Goal: Download file/media

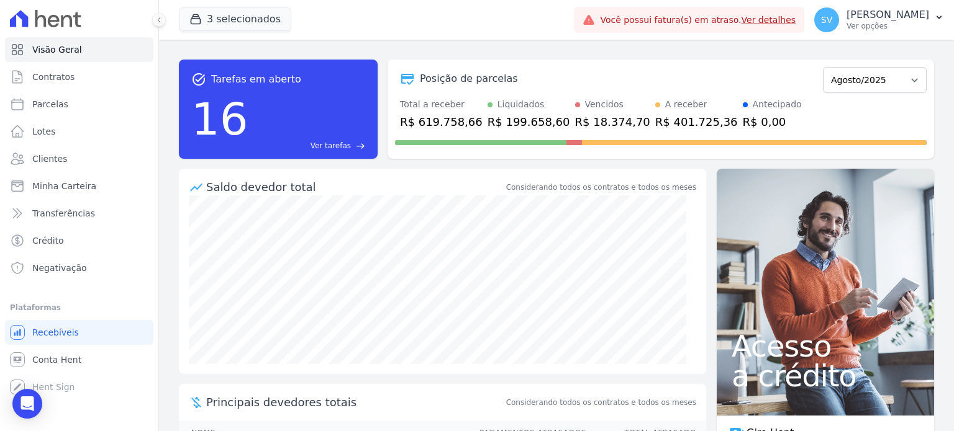
click at [846, 19] on p "[PERSON_NAME]" at bounding box center [887, 15] width 83 height 12
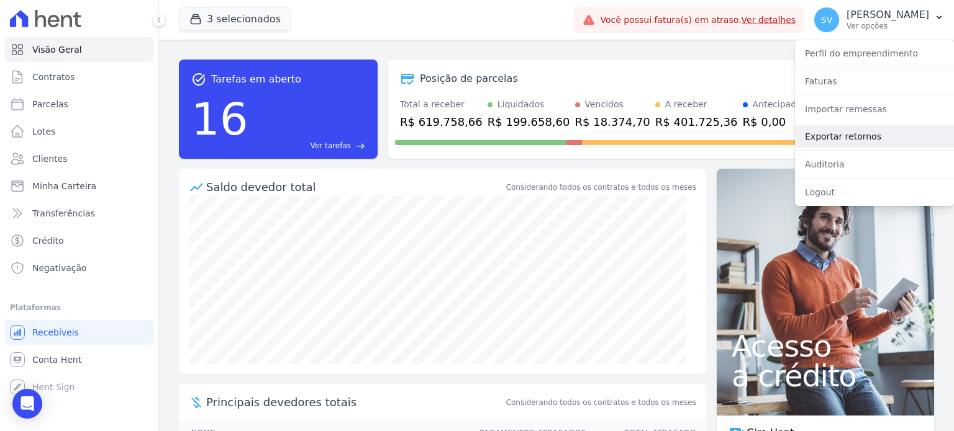
click at [834, 135] on link "Exportar retornos" at bounding box center [874, 136] width 159 height 22
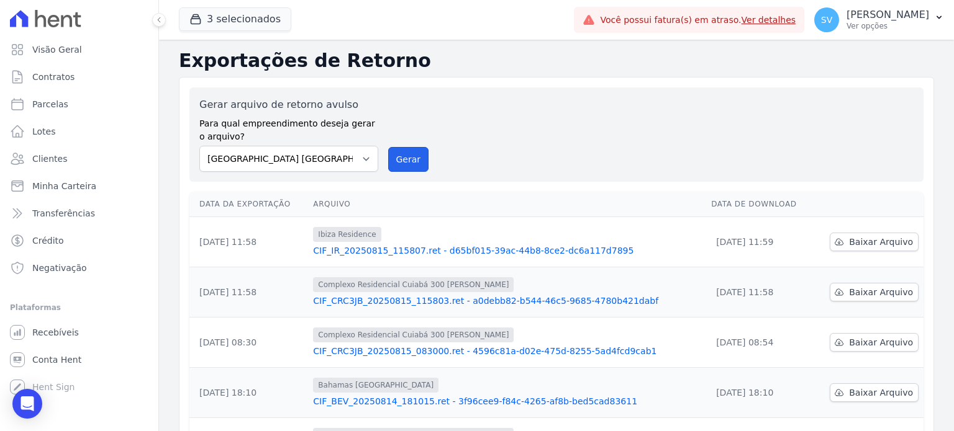
click at [410, 161] on button "Gerar" at bounding box center [408, 159] width 41 height 25
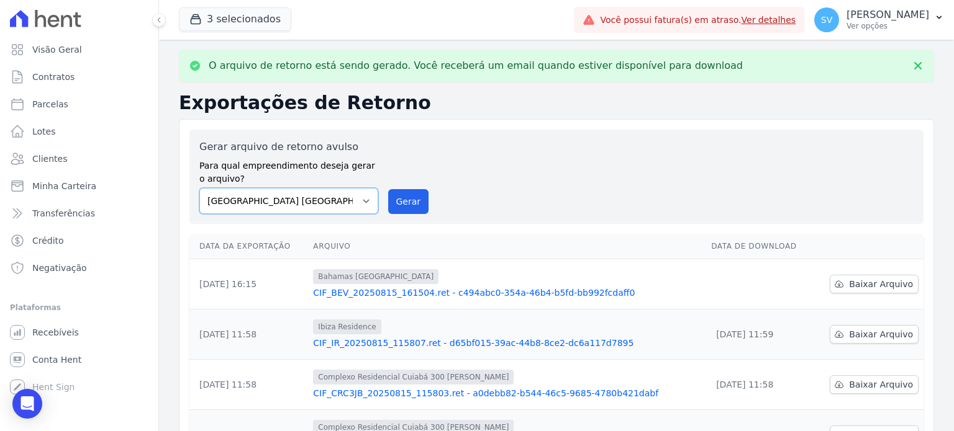
click at [365, 202] on select "[GEOGRAPHIC_DATA] COMPLEXO RESIDENCIAL [GEOGRAPHIC_DATA] 300 - [GEOGRAPHIC_DATA…" at bounding box center [288, 201] width 179 height 26
select select "a999329b-d322-46c5-b2df-9163b092fb9b"
click at [199, 188] on select "[GEOGRAPHIC_DATA] COMPLEXO RESIDENCIAL [GEOGRAPHIC_DATA] 300 - [GEOGRAPHIC_DATA…" at bounding box center [288, 201] width 179 height 26
click at [420, 191] on button "Gerar" at bounding box center [408, 201] width 41 height 25
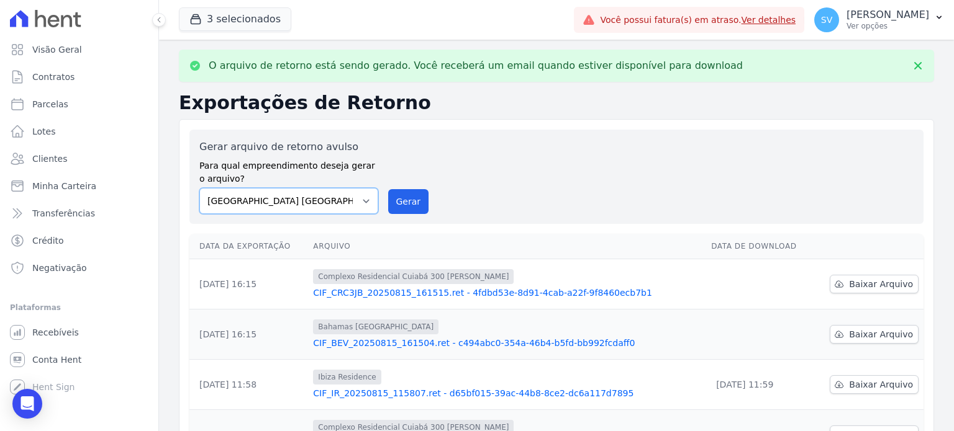
click at [363, 201] on select "[GEOGRAPHIC_DATA] COMPLEXO RESIDENCIAL [GEOGRAPHIC_DATA] 300 - [GEOGRAPHIC_DATA…" at bounding box center [288, 201] width 179 height 26
select select "73a372cd-5640-41c8-aaea-11bd74619c10"
click at [199, 188] on select "[GEOGRAPHIC_DATA] COMPLEXO RESIDENCIAL [GEOGRAPHIC_DATA] 300 - [GEOGRAPHIC_DATA…" at bounding box center [288, 201] width 179 height 26
click at [401, 199] on button "Gerar" at bounding box center [408, 201] width 41 height 25
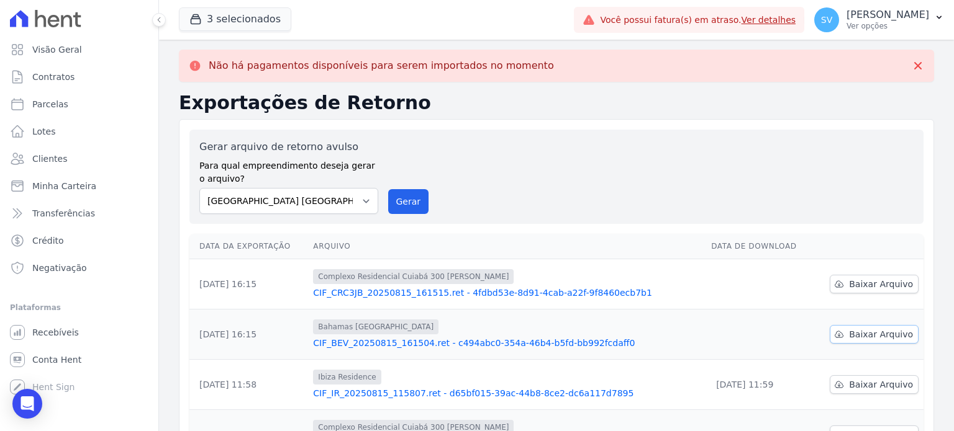
click at [860, 331] on span "Baixar Arquivo" at bounding box center [881, 334] width 64 height 12
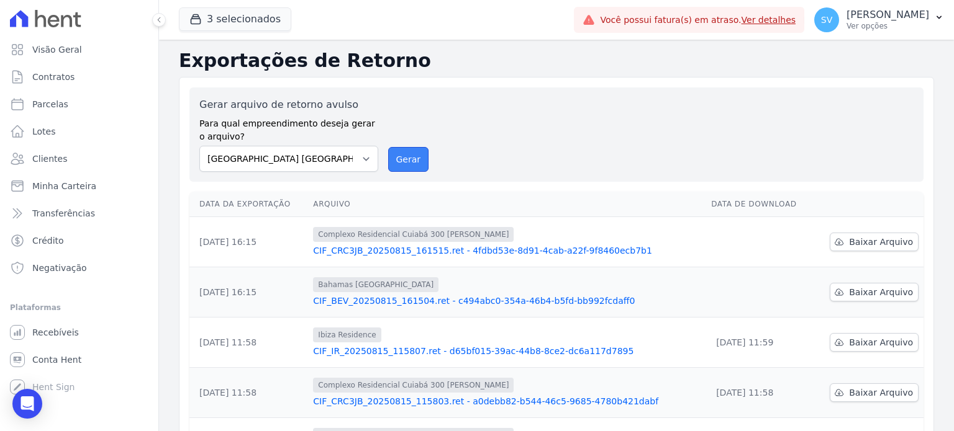
click at [406, 169] on button "Gerar" at bounding box center [408, 159] width 41 height 25
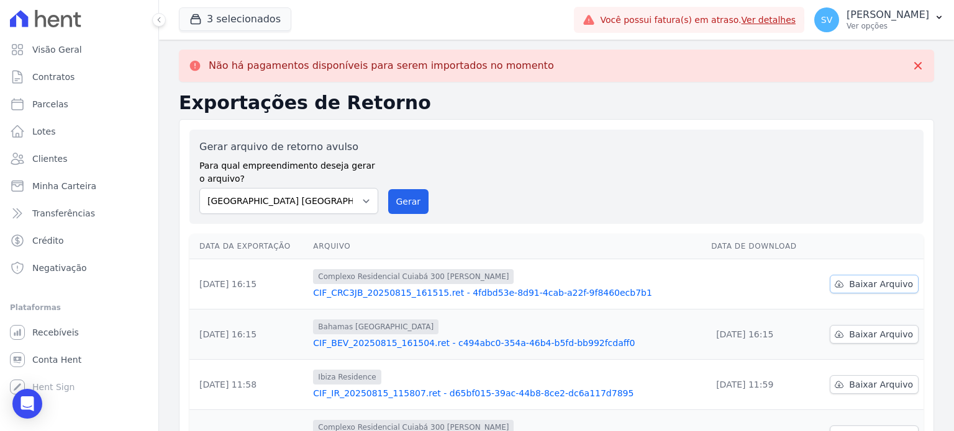
click at [850, 290] on link "Baixar Arquivo" at bounding box center [873, 284] width 89 height 19
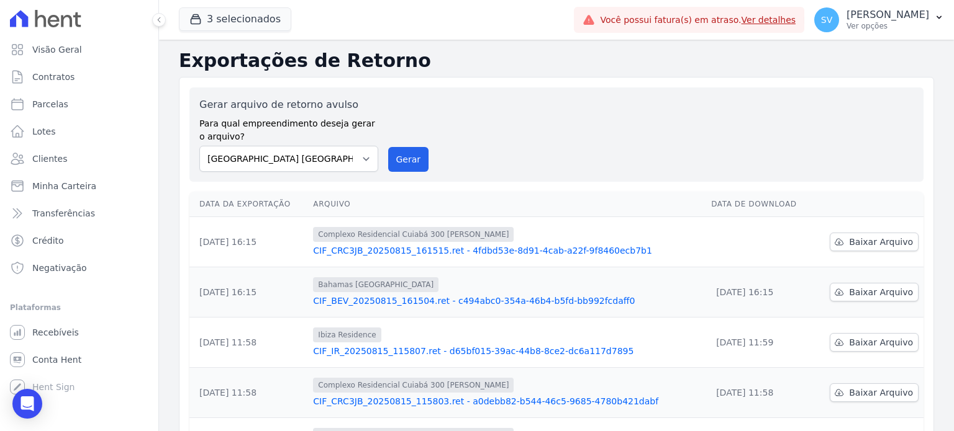
click at [525, 136] on div "Gerar arquivo de retorno avulso Para qual empreendimento deseja gerar o arquivo…" at bounding box center [556, 134] width 714 height 74
click at [874, 238] on span "Baixar Arquivo" at bounding box center [881, 242] width 64 height 12
click at [404, 153] on button "Gerar" at bounding box center [408, 159] width 41 height 25
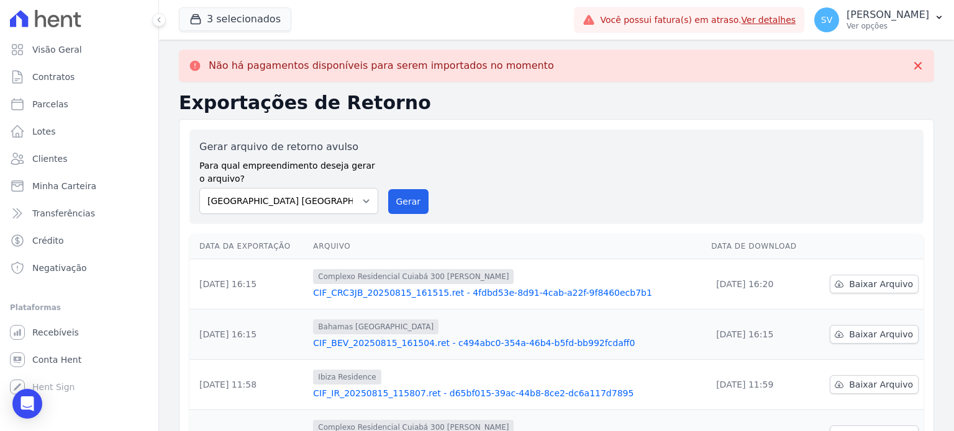
click at [471, 99] on h2 "Exportações de Retorno" at bounding box center [556, 103] width 755 height 22
